Goal: Information Seeking & Learning: Learn about a topic

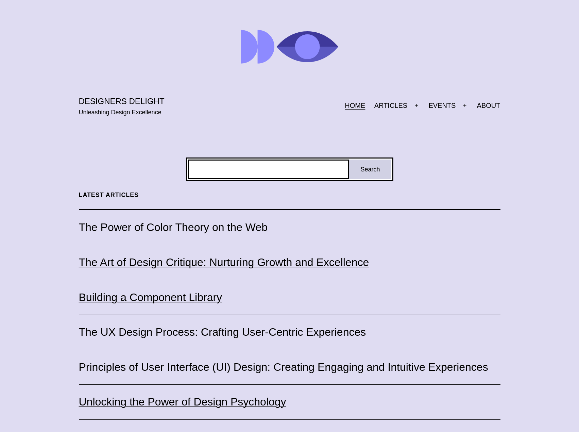
click at [272, 170] on input "Search" at bounding box center [269, 168] width 162 height 19
type input "**********"
click at [344, 171] on input "**********" at bounding box center [269, 168] width 162 height 19
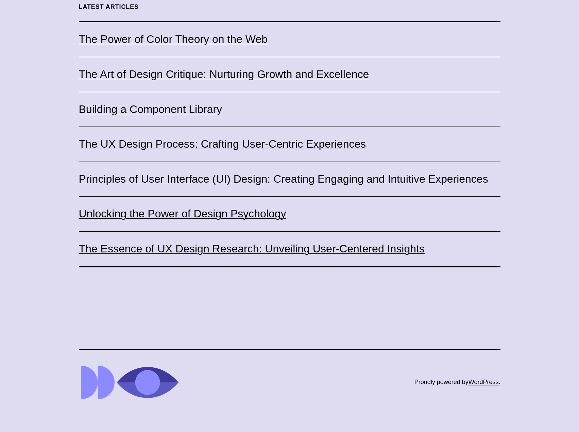
click at [512, 203] on div "Search Search Latest Articles The Power of Color Theory on the Web The Art of D…" at bounding box center [289, 118] width 579 height 298
click at [516, 201] on div "Search Search Latest Articles The Power of Color Theory on the Web The Art of D…" at bounding box center [289, 118] width 579 height 298
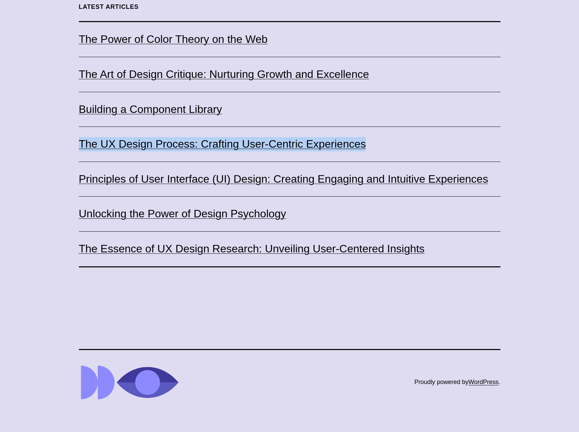
click at [38, 161] on div "Search Search Latest Articles The Power of Color Theory on the Web The Art of D…" at bounding box center [289, 118] width 579 height 298
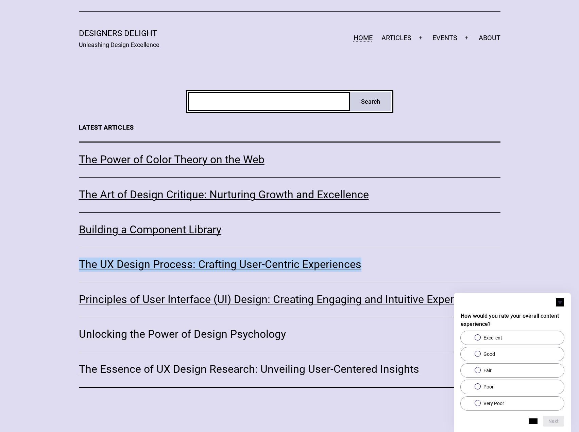
scroll to position [0, 0]
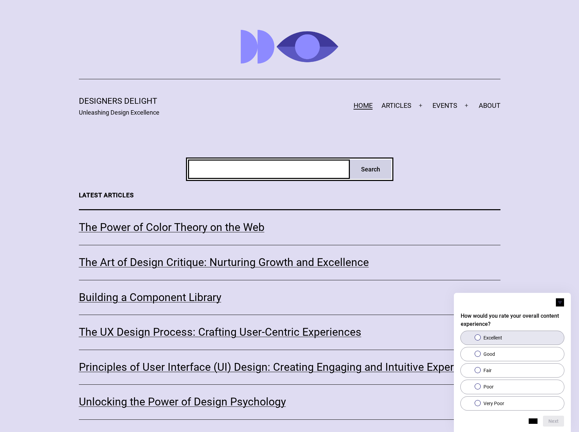
click at [482, 339] on label "Excellent" at bounding box center [512, 338] width 103 height 14
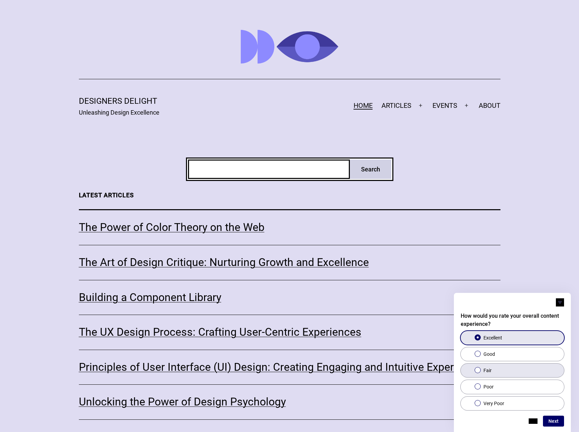
click at [500, 371] on label "Fair" at bounding box center [512, 371] width 103 height 14
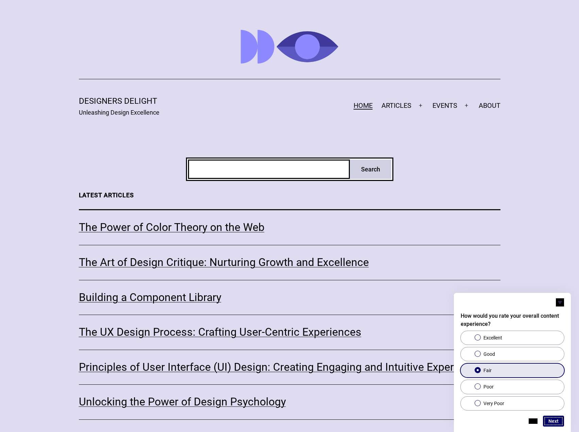
click at [551, 417] on button "Next" at bounding box center [553, 421] width 21 height 11
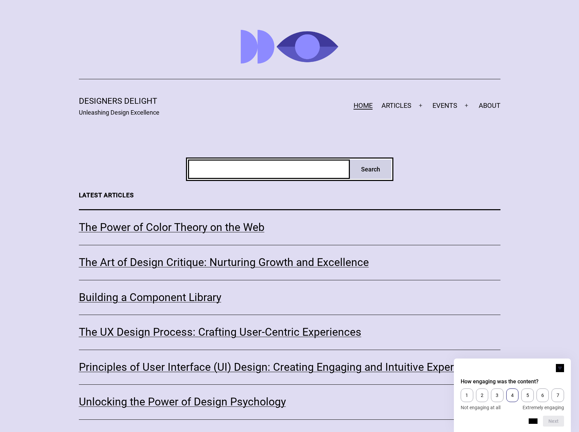
click at [512, 399] on span "4" at bounding box center [512, 395] width 13 height 14
click at [557, 424] on button "Next" at bounding box center [553, 421] width 21 height 11
drag, startPoint x: 539, startPoint y: 391, endPoint x: 560, endPoint y: 406, distance: 26.8
click at [539, 391] on span "4" at bounding box center [533, 395] width 18 height 14
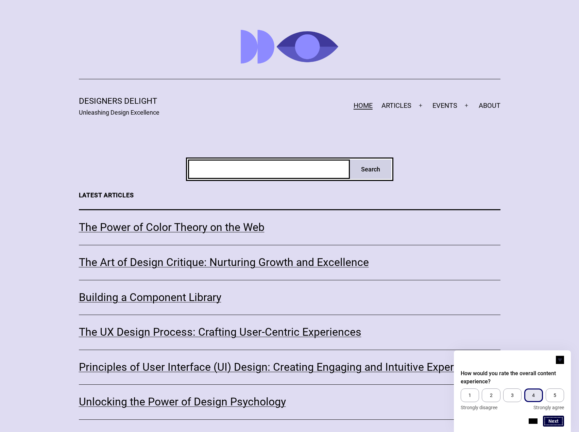
click at [554, 421] on button "Next" at bounding box center [553, 421] width 21 height 11
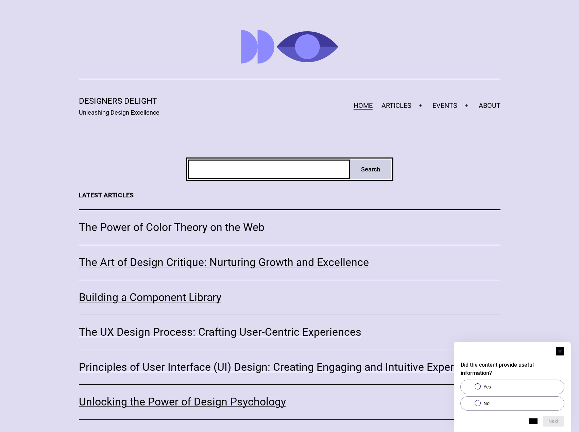
drag, startPoint x: 518, startPoint y: 384, endPoint x: 534, endPoint y: 394, distance: 19.4
click at [518, 384] on label "Yes" at bounding box center [512, 387] width 103 height 14
drag, startPoint x: 553, startPoint y: 417, endPoint x: 554, endPoint y: 413, distance: 4.1
click at [553, 418] on button "Next" at bounding box center [553, 421] width 21 height 11
click at [549, 394] on textarea at bounding box center [512, 393] width 103 height 33
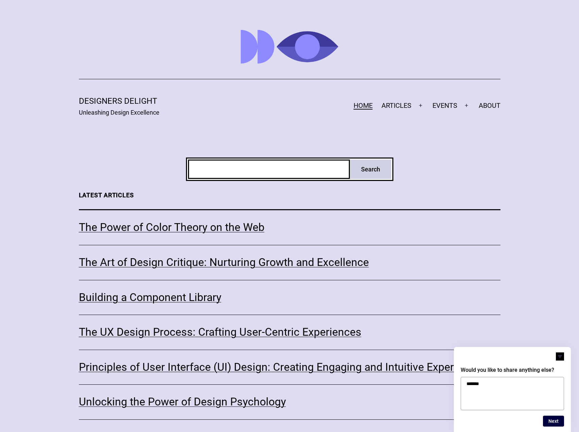
type textarea "*******"
click at [554, 420] on button "Next" at bounding box center [553, 421] width 21 height 11
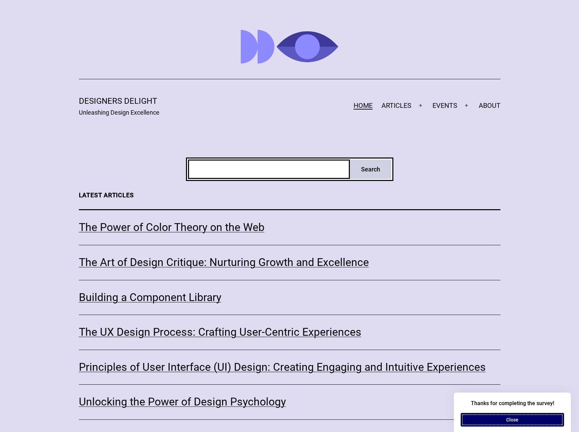
drag, startPoint x: 512, startPoint y: 417, endPoint x: 513, endPoint y: 382, distance: 35.4
click at [512, 418] on button "Close" at bounding box center [512, 420] width 103 height 14
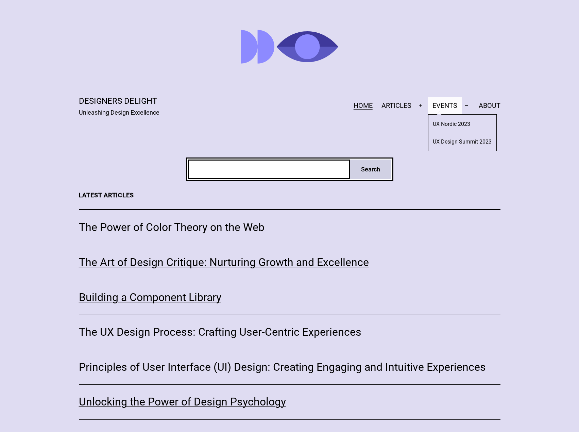
click at [443, 107] on link "EVENTS" at bounding box center [445, 105] width 34 height 17
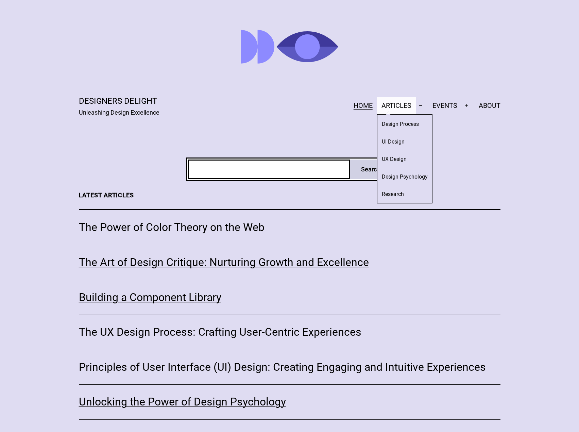
click at [399, 104] on link "ARTICLES" at bounding box center [396, 105] width 39 height 17
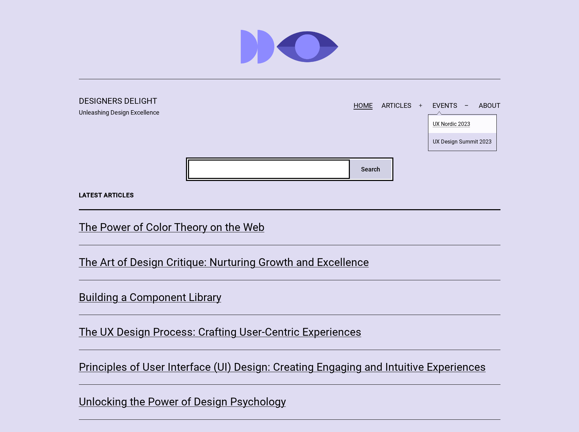
click at [463, 124] on link "UX Nordic 2023" at bounding box center [462, 124] width 68 height 17
